Goal: Transaction & Acquisition: Subscribe to service/newsletter

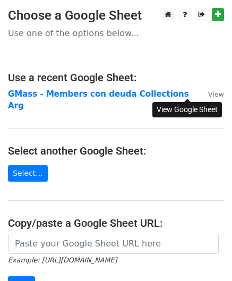
click at [208, 92] on small "View" at bounding box center [216, 94] width 16 height 8
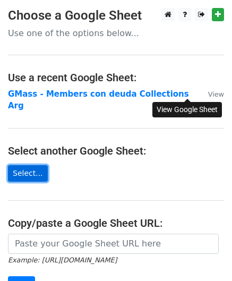
click at [35, 165] on link "Select..." at bounding box center [28, 173] width 40 height 16
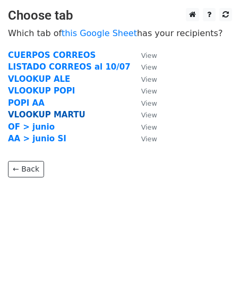
click at [64, 114] on strong "VLOOKUP MARTU" at bounding box center [47, 115] width 78 height 10
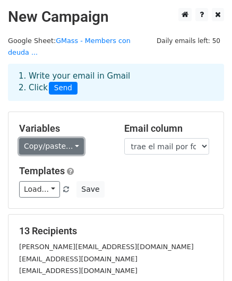
click at [62, 138] on link "Copy/paste..." at bounding box center [51, 146] width 65 height 16
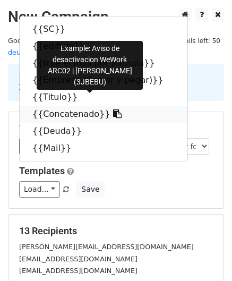
click at [49, 106] on link "{{Concatenado}}" at bounding box center [104, 114] width 168 height 17
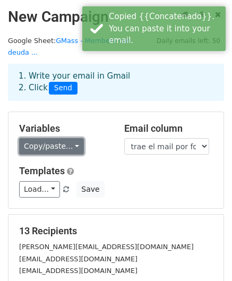
click at [48, 139] on link "Copy/paste..." at bounding box center [51, 146] width 65 height 16
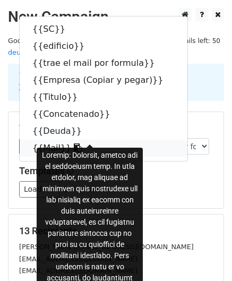
click at [51, 140] on link "{{Mail}}" at bounding box center [104, 148] width 168 height 17
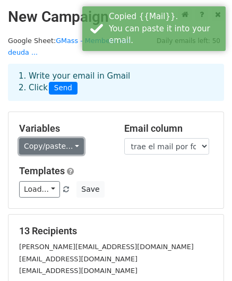
click at [37, 138] on link "Copy/paste..." at bounding box center [51, 146] width 65 height 16
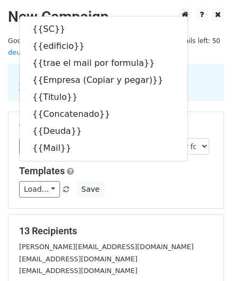
click at [115, 225] on h5 "13 Recipients" at bounding box center [116, 231] width 194 height 12
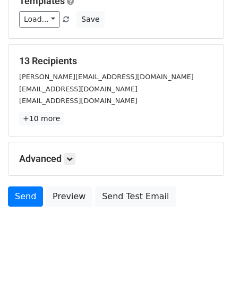
scroll to position [172, 0]
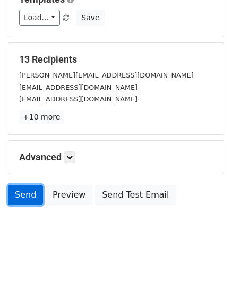
click at [26, 185] on link "Send" at bounding box center [25, 195] width 35 height 20
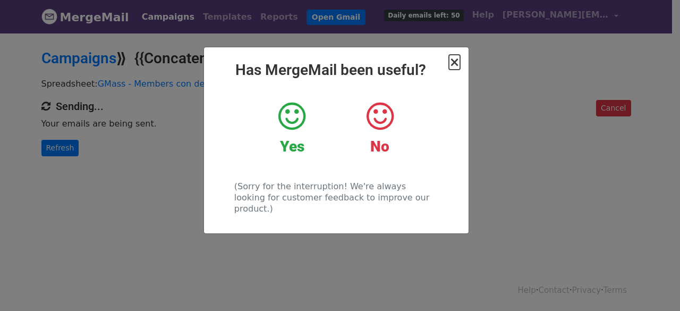
click at [454, 65] on span "×" at bounding box center [454, 62] width 11 height 15
